Goal: Task Accomplishment & Management: Manage account settings

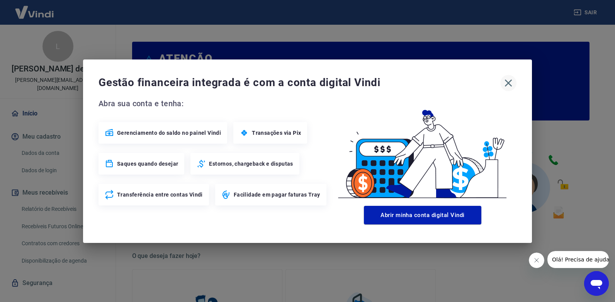
click at [508, 81] on icon "button" at bounding box center [508, 83] width 12 height 12
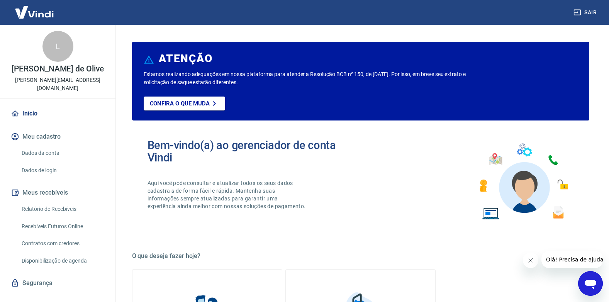
click at [70, 208] on link "Relatório de Recebíveis" at bounding box center [63, 209] width 88 height 16
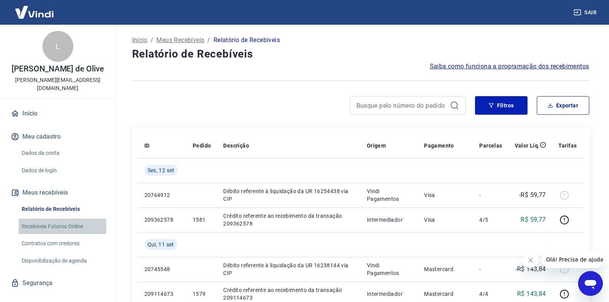
click at [70, 224] on link "Recebíveis Futuros Online" at bounding box center [63, 227] width 88 height 16
